Goal: Information Seeking & Learning: Learn about a topic

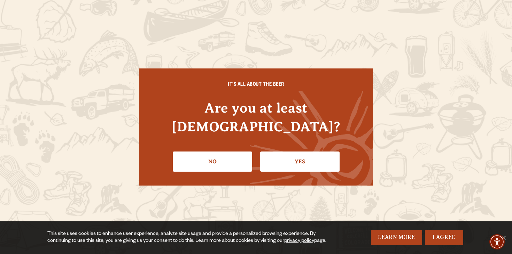
click at [315, 158] on link "Yes" at bounding box center [299, 162] width 79 height 20
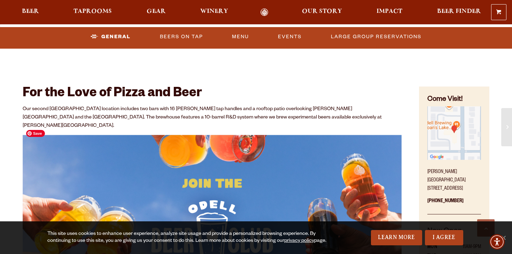
scroll to position [428, 0]
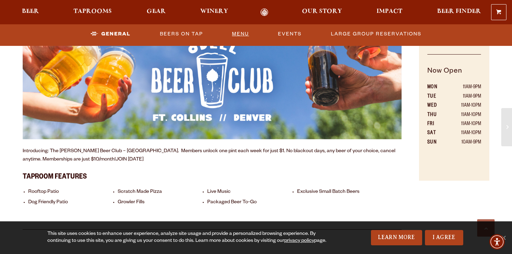
click at [235, 35] on link "Menu" at bounding box center [240, 34] width 23 height 16
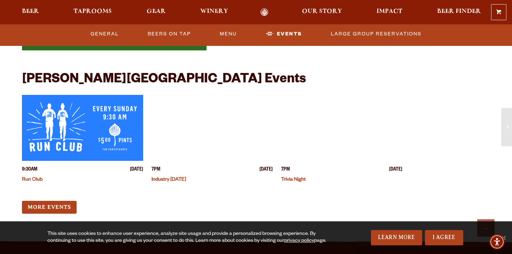
scroll to position [1765, 0]
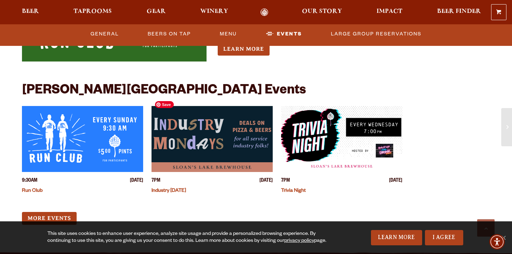
click at [207, 148] on img "View event details" at bounding box center [211, 139] width 121 height 66
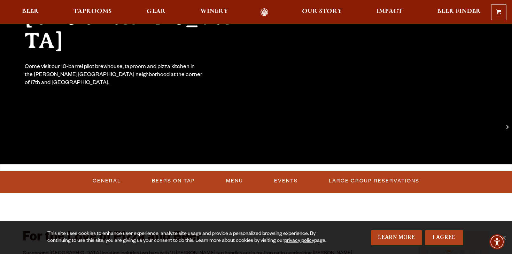
scroll to position [122, 0]
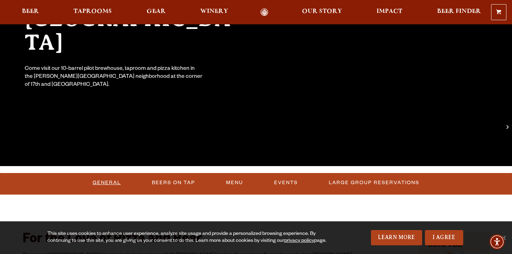
click at [119, 182] on link "General" at bounding box center [107, 183] width 34 height 16
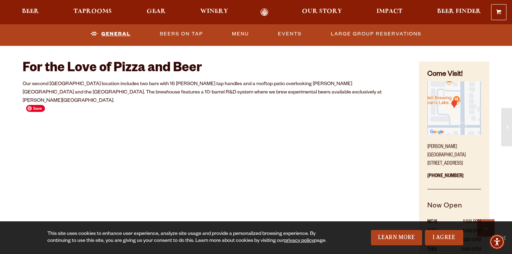
scroll to position [249, 0]
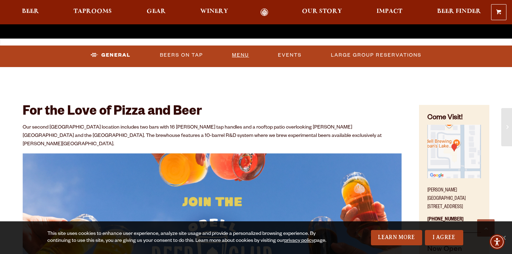
click at [237, 55] on link "Menu" at bounding box center [240, 55] width 23 height 16
click at [175, 54] on link "Beers On Tap" at bounding box center [169, 55] width 49 height 16
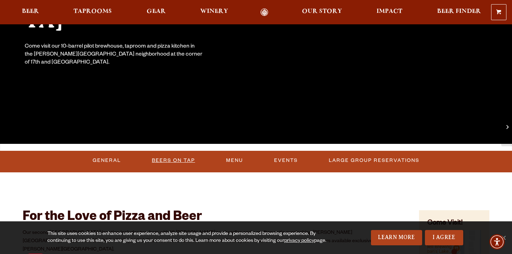
scroll to position [0, 0]
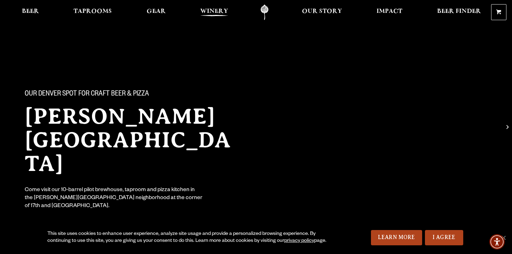
click at [224, 9] on span "Winery" at bounding box center [214, 12] width 28 height 6
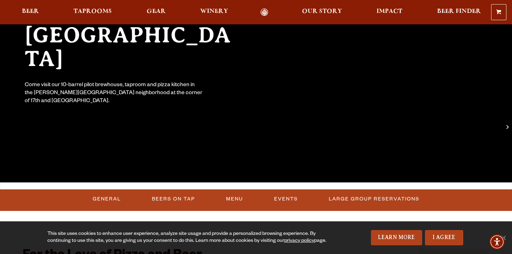
scroll to position [105, 0]
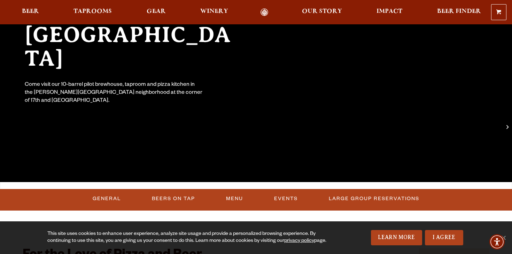
click at [222, 17] on div "0 Shopping Cart No products in the cart. Beer Taprooms Gear Winery Our Story Im…" at bounding box center [256, 12] width 512 height 16
click at [221, 13] on span "Winery" at bounding box center [214, 12] width 28 height 6
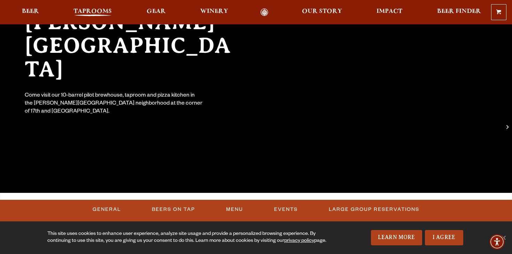
scroll to position [0, 0]
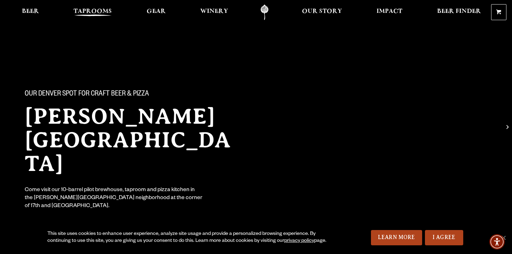
click at [102, 5] on link "Taprooms" at bounding box center [92, 13] width 47 height 16
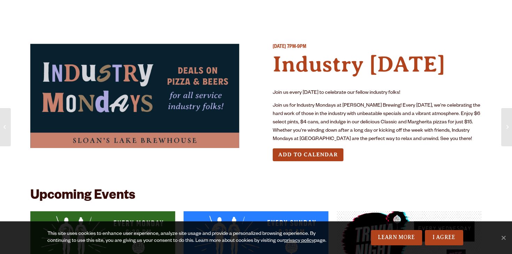
scroll to position [1, 0]
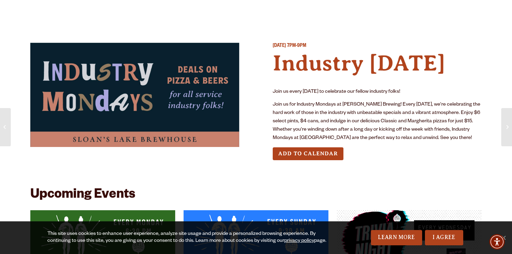
click at [328, 111] on p "Join us for Industry Mondays at [PERSON_NAME] Brewing! Every [DATE], we're cele…" at bounding box center [377, 122] width 209 height 42
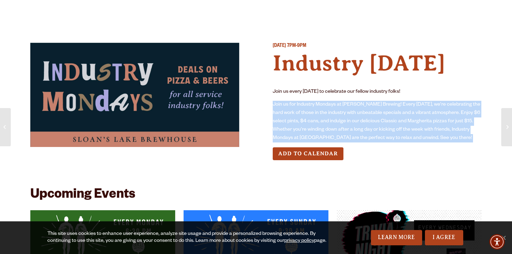
click at [328, 111] on p "Join us for Industry Mondays at [PERSON_NAME] Brewing! Every [DATE], we're cele…" at bounding box center [377, 122] width 209 height 42
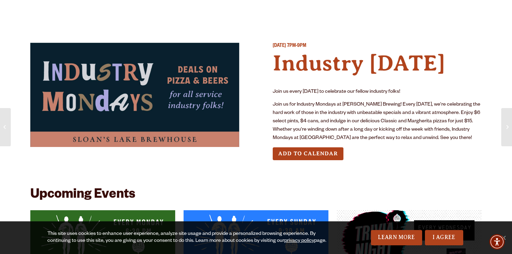
click at [338, 93] on p "Join us every [DATE] to celebrate our fellow industry folks!" at bounding box center [377, 92] width 209 height 8
drag, startPoint x: 401, startPoint y: 98, endPoint x: 401, endPoint y: 105, distance: 7.0
click at [401, 105] on div "Join us every [DATE] to celebrate our fellow industry folks! Join us for Indust…" at bounding box center [377, 115] width 209 height 55
click at [401, 105] on p "Join us for Industry Mondays at [PERSON_NAME] Brewing! Every [DATE], we're cele…" at bounding box center [377, 122] width 209 height 42
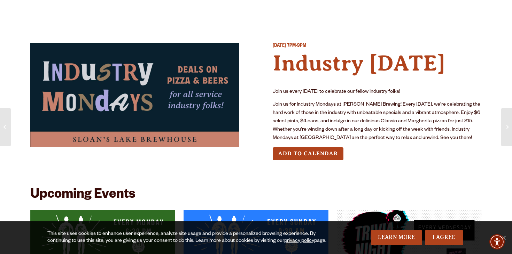
click at [331, 125] on p "Join us for Industry Mondays at [PERSON_NAME] Brewing! Every [DATE], we're cele…" at bounding box center [377, 122] width 209 height 42
drag, startPoint x: 286, startPoint y: 125, endPoint x: 313, endPoint y: 120, distance: 27.7
click at [313, 120] on p "Join us for Industry Mondays at [PERSON_NAME] Brewing! Every [DATE], we're cele…" at bounding box center [377, 122] width 209 height 42
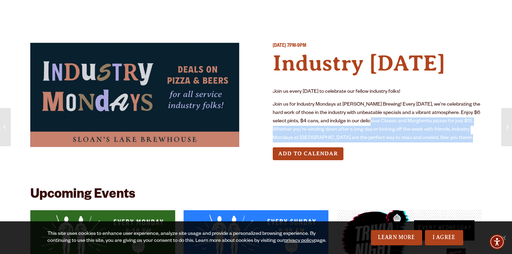
drag, startPoint x: 373, startPoint y: 118, endPoint x: 468, endPoint y: 144, distance: 98.3
click at [468, 144] on div "Monday September 29, 2025 7PM-9PM Industry Monday Join us every Monday to celeb…" at bounding box center [377, 107] width 209 height 129
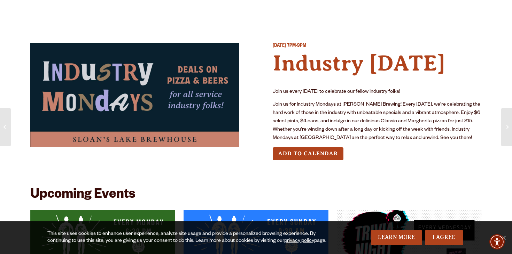
click at [465, 144] on div "Monday September 29, 2025 7PM-9PM Industry Monday Join us every Monday to celeb…" at bounding box center [377, 107] width 209 height 129
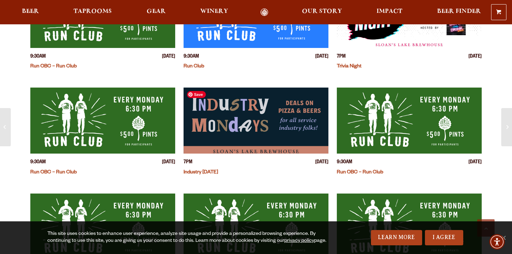
scroll to position [546, 0]
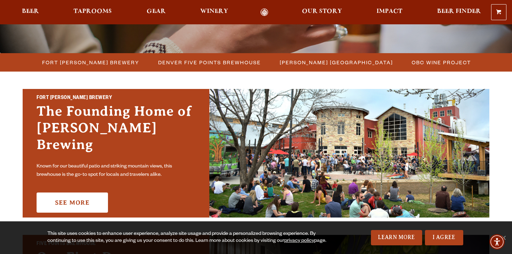
scroll to position [174, 0]
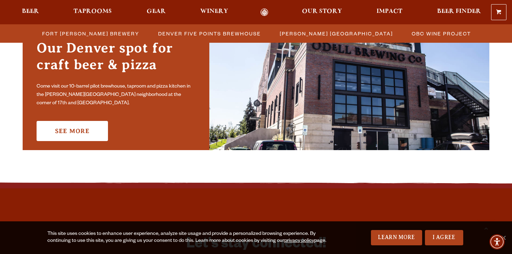
scroll to position [491, 0]
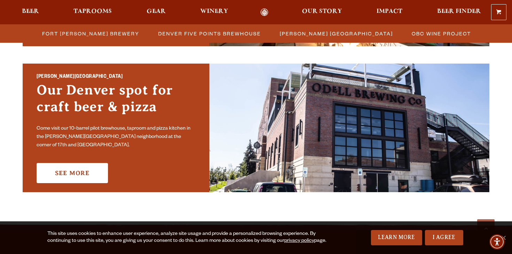
click at [110, 66] on div "Sloan’s Lake Brewhouse Our Denver spot for craft beer & pizza Come visit our 10…" at bounding box center [116, 128] width 187 height 129
click at [112, 75] on div "Sloan’s Lake Brewhouse Our Denver spot for craft beer & pizza Come visit our 10…" at bounding box center [116, 128] width 187 height 129
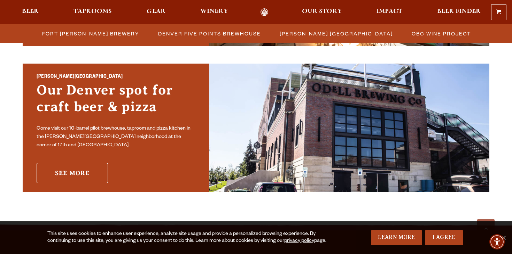
click at [74, 163] on link "See More" at bounding box center [72, 173] width 71 height 20
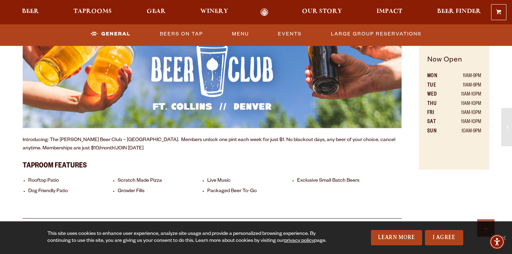
scroll to position [443, 0]
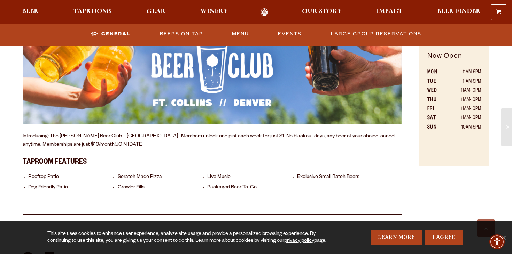
click at [303, 174] on ul "Rooftop Patio Scratch Made Pizza Live Music Exclusive Small Batch Beers Dog Fri…" at bounding box center [212, 182] width 379 height 27
click at [308, 169] on ul "Rooftop Patio Scratch Made Pizza Live Music Exclusive Small Batch Beers Dog Fri…" at bounding box center [212, 182] width 379 height 27
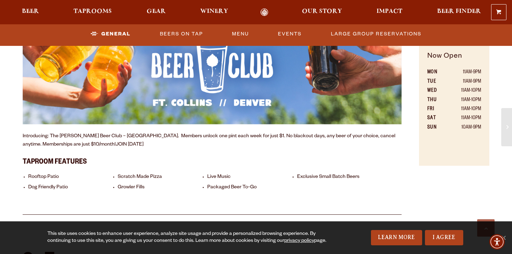
click at [307, 169] on ul "Rooftop Patio Scratch Made Pizza Live Music Exclusive Small Batch Beers Dog Fri…" at bounding box center [212, 182] width 379 height 27
click at [307, 157] on h3 "Taproom Features" at bounding box center [212, 161] width 379 height 15
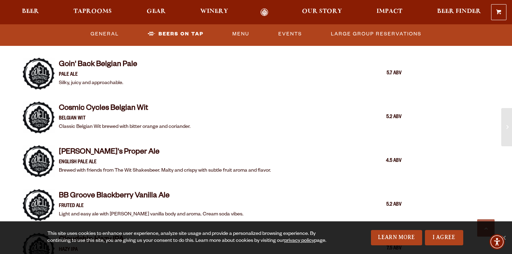
scroll to position [767, 0]
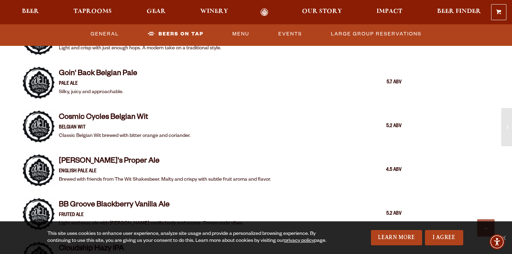
click at [238, 176] on p "Brewed with friends from The Wit Shakesbeer. Malty and crispy with subtle fruit…" at bounding box center [165, 180] width 212 height 8
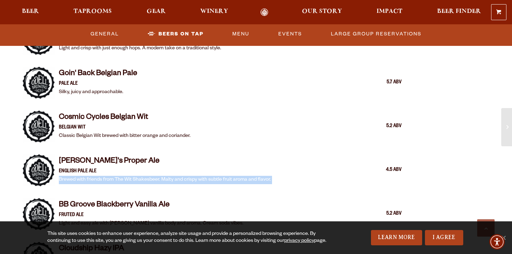
click at [238, 176] on p "Brewed with friends from The Wit Shakesbeer. Malty and crispy with subtle fruit…" at bounding box center [165, 180] width 212 height 8
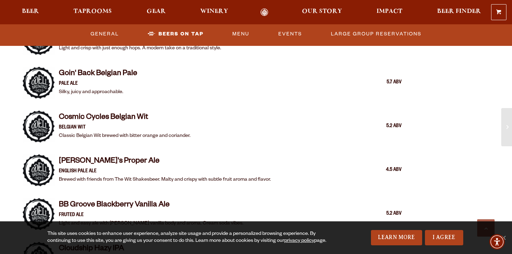
click at [243, 158] on h4 "[PERSON_NAME]'s Proper Ale" at bounding box center [165, 162] width 212 height 11
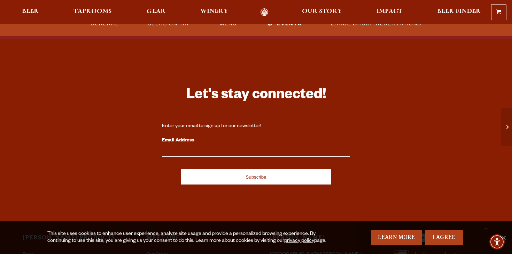
scroll to position [2119, 0]
